Goal: Task Accomplishment & Management: Manage account settings

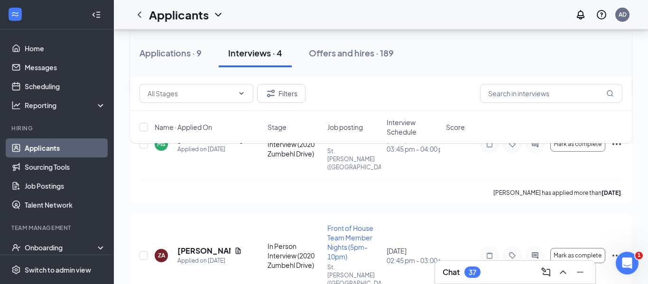
scroll to position [204, 0]
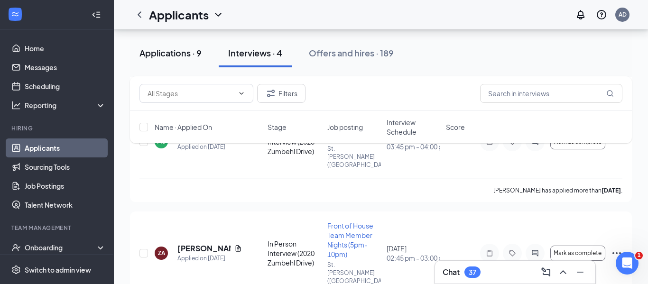
click at [159, 53] on div "Applications · 9" at bounding box center [170, 53] width 62 height 12
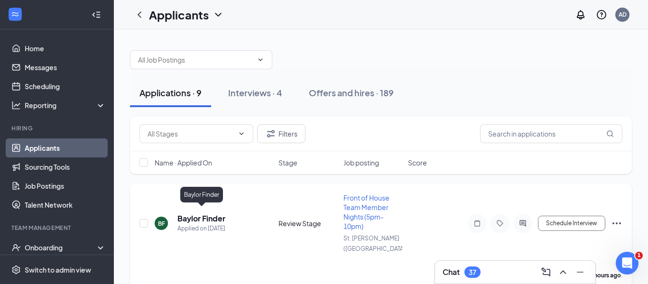
click at [191, 215] on h5 "Baylor Finder" at bounding box center [201, 219] width 48 height 10
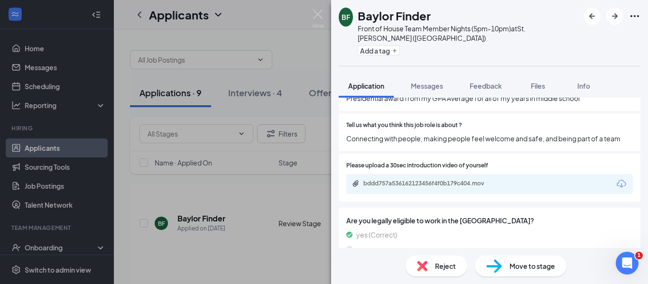
scroll to position [641, 0]
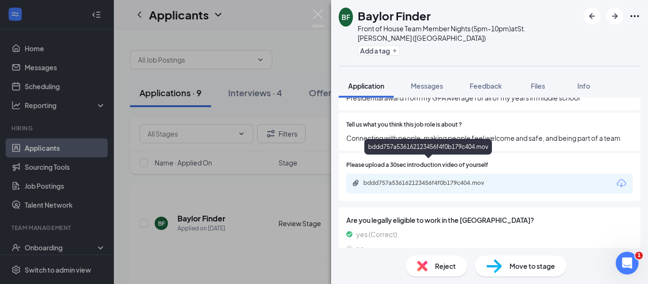
click at [426, 179] on div "bddd757a536162123456f4f0b179c404.mov" at bounding box center [429, 183] width 133 height 8
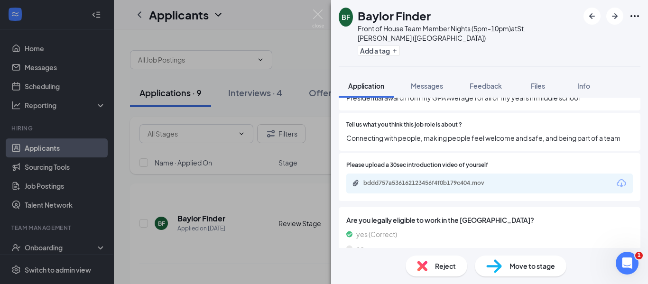
click at [442, 270] on span "Reject" at bounding box center [445, 266] width 21 height 10
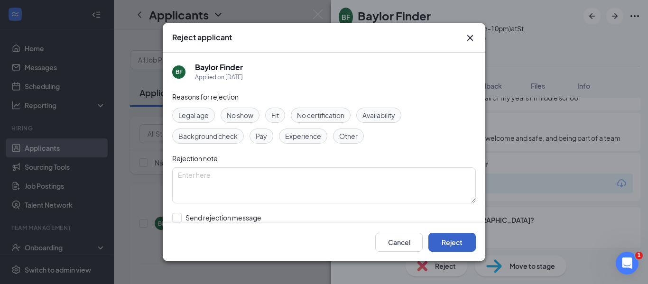
click at [442, 238] on button "Reject" at bounding box center [451, 242] width 47 height 19
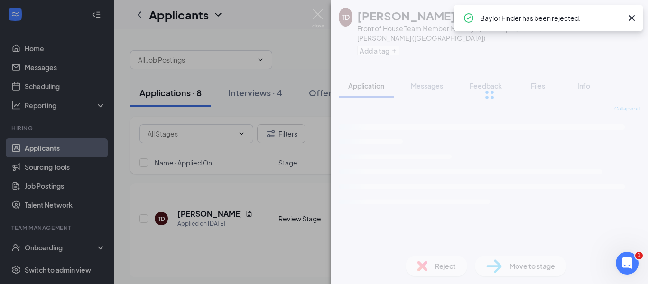
click at [268, 14] on div "[PERSON_NAME] Front of House Team Member Mid Days (11am-5pm) at [GEOGRAPHIC_DAT…" at bounding box center [324, 142] width 648 height 284
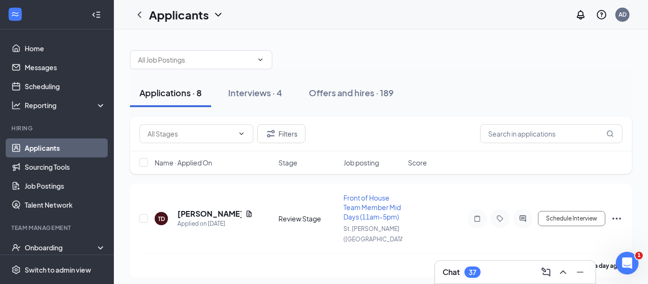
click at [632, 19] on icon "Cross" at bounding box center [631, 17] width 11 height 11
click at [190, 210] on h5 "[PERSON_NAME]" at bounding box center [209, 214] width 64 height 10
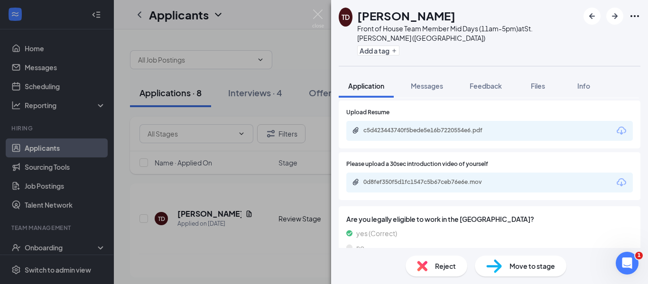
scroll to position [790, 0]
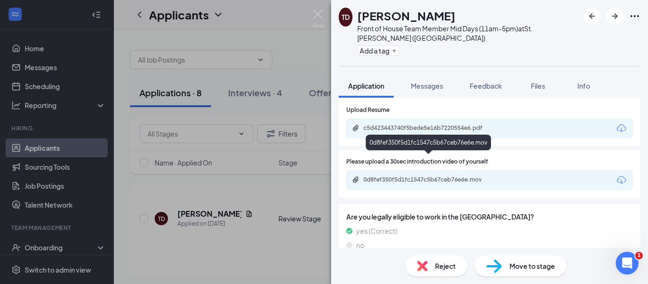
click at [414, 176] on div "0d8fef350f5d1fc1547c5b67ceb76e6e.mov" at bounding box center [429, 180] width 133 height 8
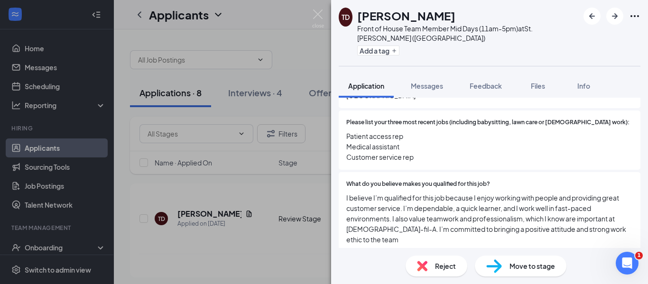
scroll to position [477, 0]
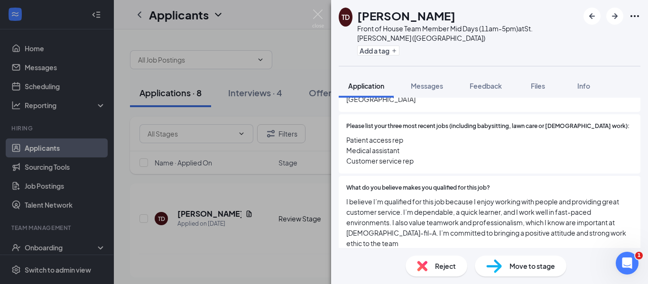
click at [288, 20] on div "[PERSON_NAME] Front of House Team Member Mid Days (11am-5pm) at [GEOGRAPHIC_DAT…" at bounding box center [324, 142] width 648 height 284
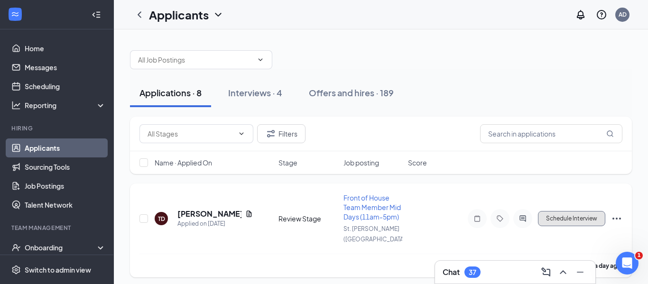
click at [570, 213] on button "Schedule Interview" at bounding box center [571, 218] width 67 height 15
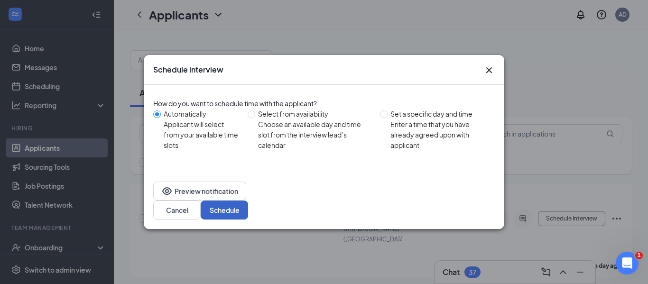
click at [248, 201] on button "Schedule" at bounding box center [224, 210] width 47 height 19
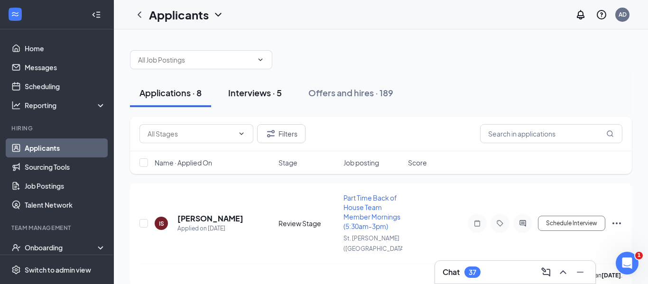
click at [250, 94] on div "Interviews · 5" at bounding box center [255, 93] width 54 height 12
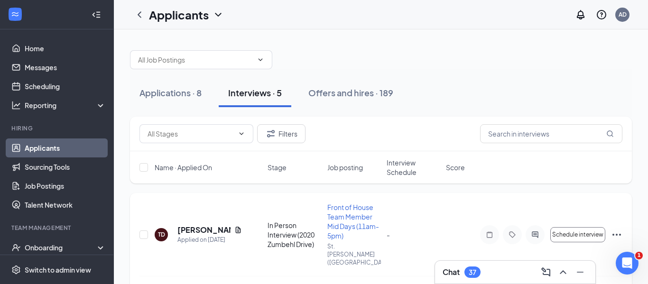
click at [381, 210] on div "[PERSON_NAME] Applied on [DATE] In Person Interview (2020 Zumbehl Drive) Front …" at bounding box center [380, 240] width 483 height 74
